Goal: Navigation & Orientation: Understand site structure

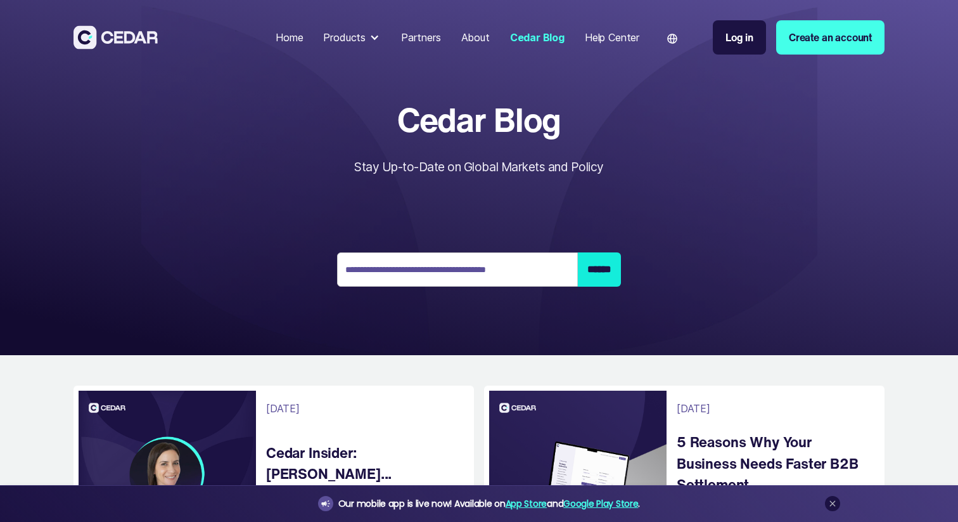
click at [134, 44] on img at bounding box center [116, 36] width 84 height 23
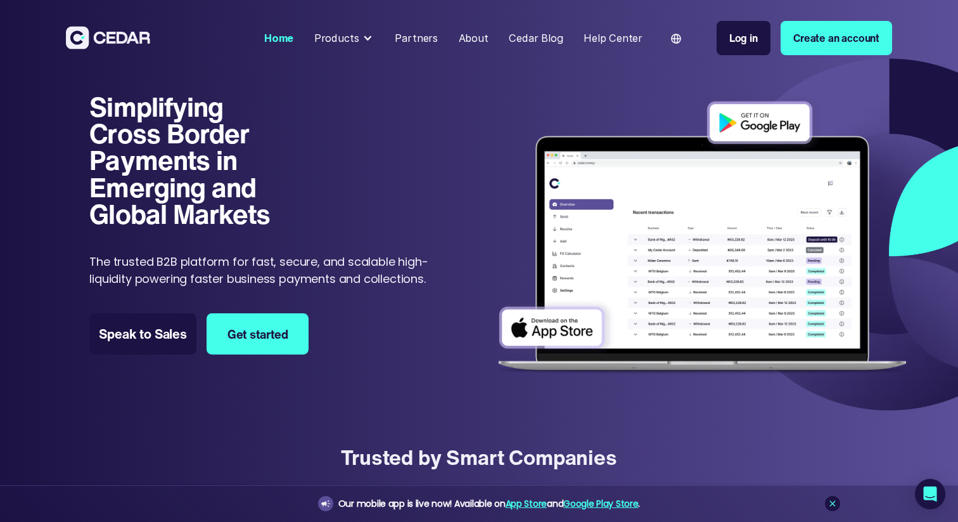
click at [468, 307] on div "Simplifying Cross Border Payments in Emerging and Global Markets Simplifying Cr…" at bounding box center [502, 242] width 826 height 298
click at [367, 41] on div "Products" at bounding box center [344, 38] width 70 height 26
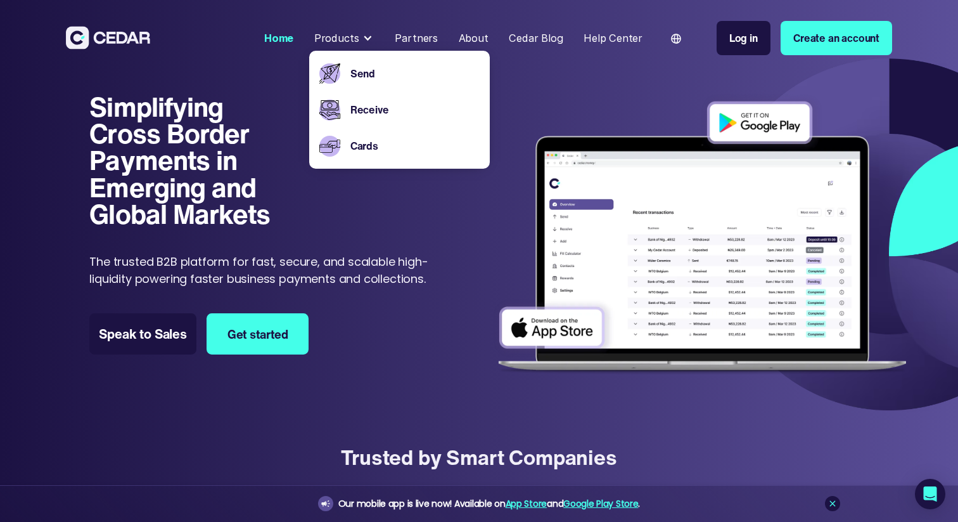
click at [436, 34] on div "Partners" at bounding box center [416, 37] width 43 height 15
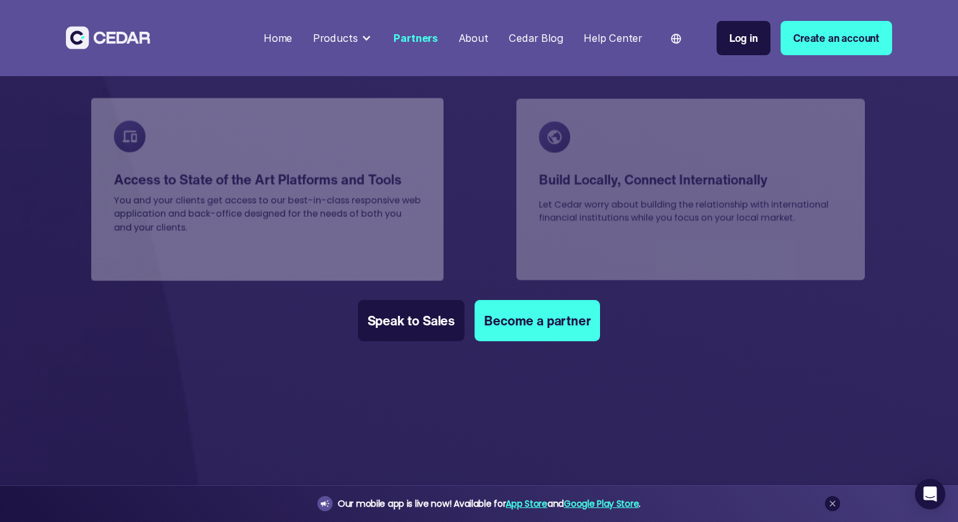
scroll to position [911, 0]
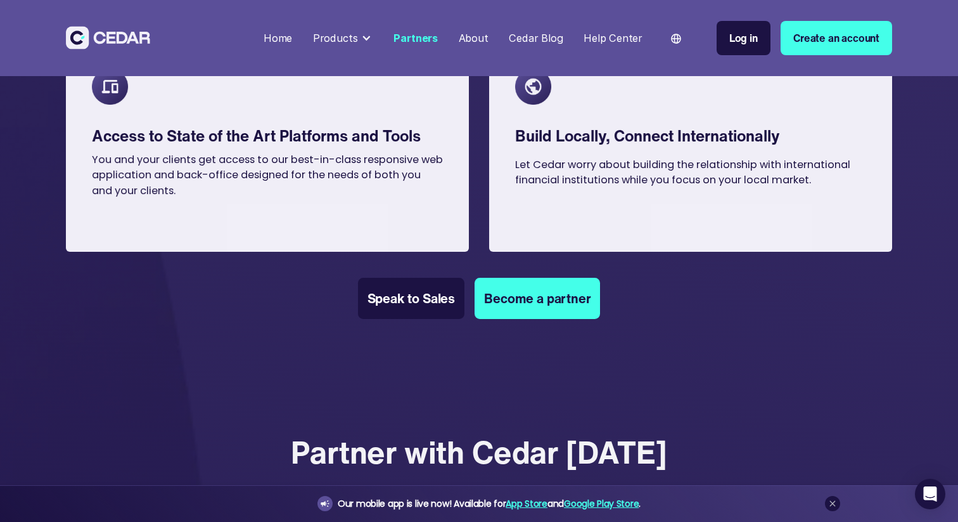
click at [478, 44] on div "About" at bounding box center [474, 37] width 30 height 15
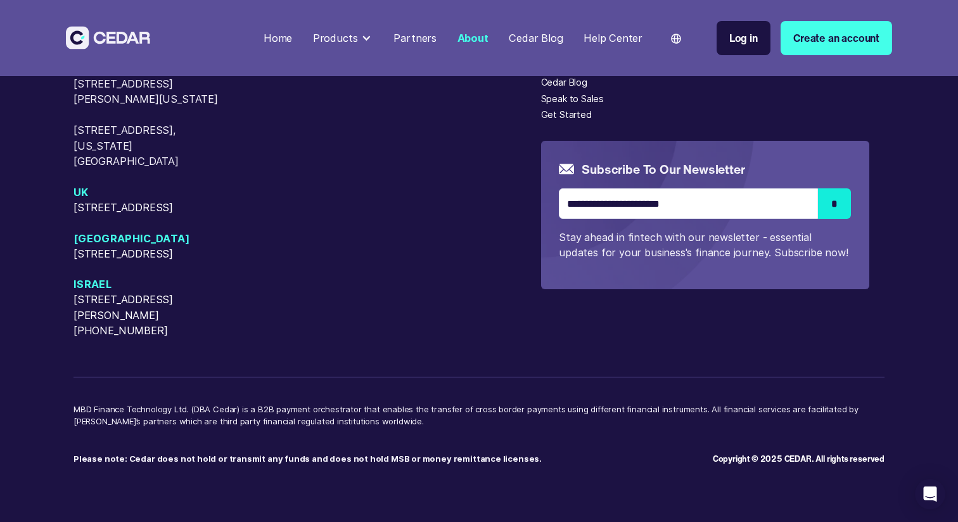
scroll to position [3426, 0]
